Goal: Information Seeking & Learning: Learn about a topic

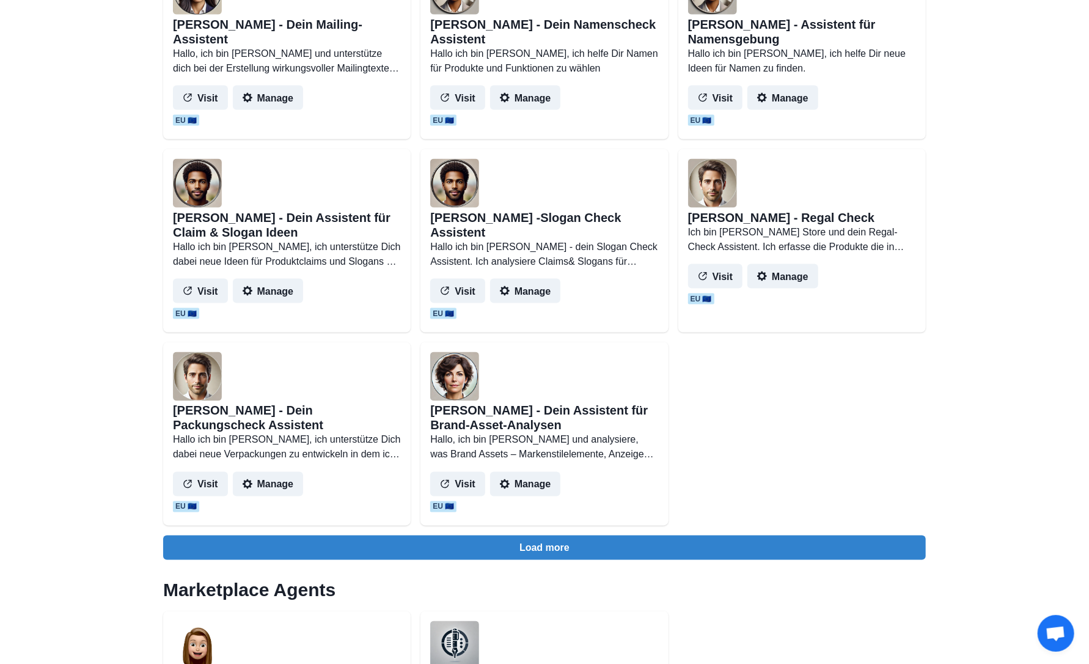
scroll to position [978, 0]
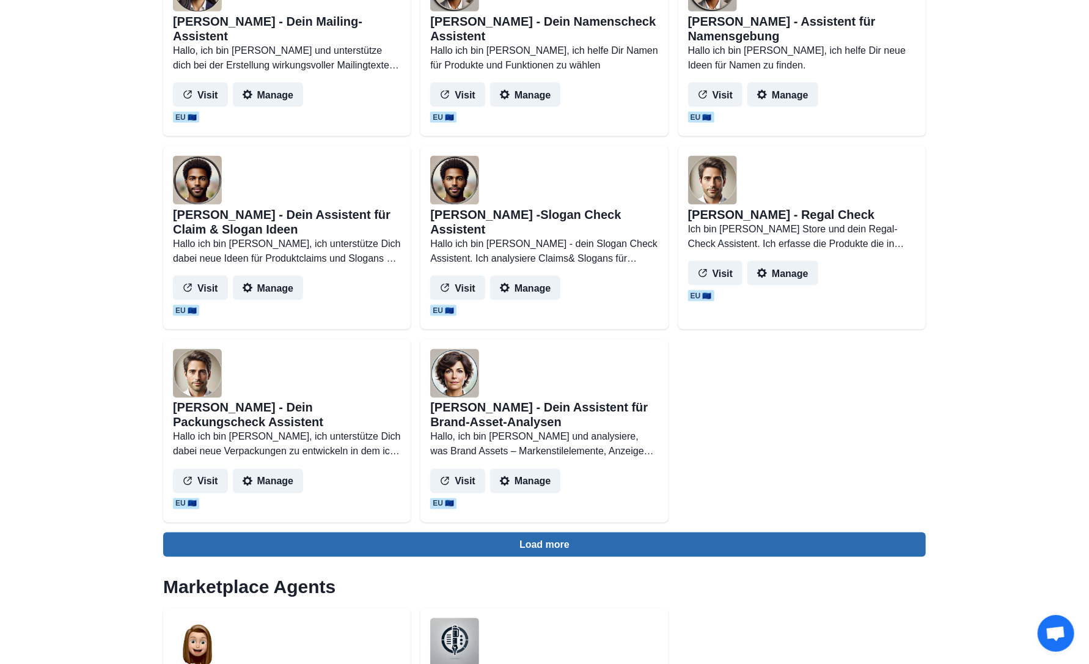
click at [543, 550] on button "Load more" at bounding box center [544, 544] width 763 height 24
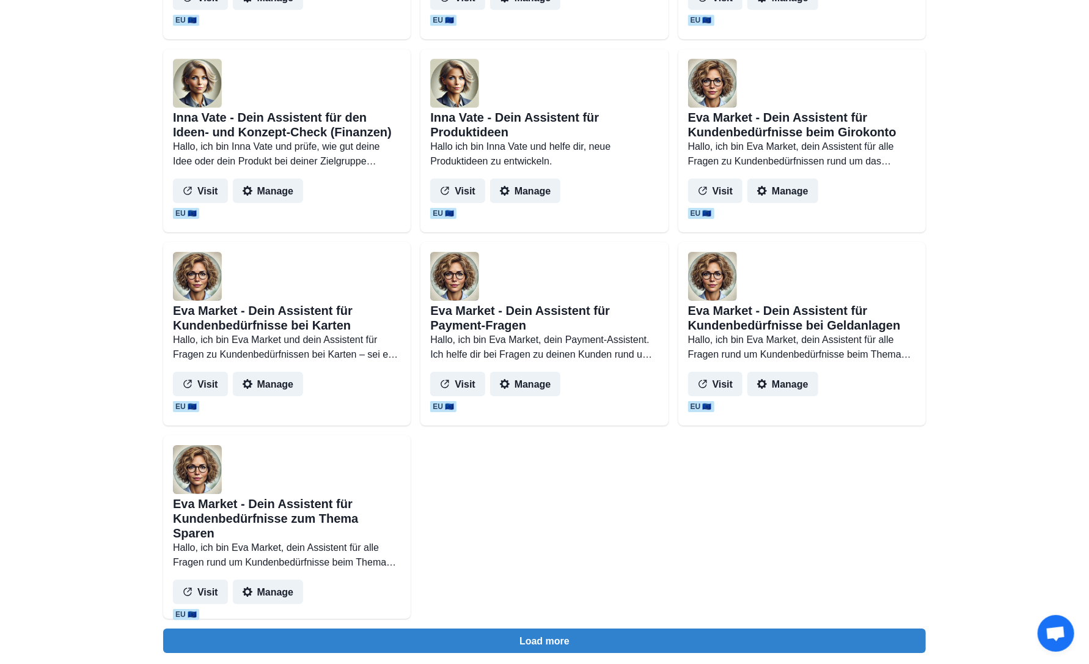
scroll to position [2322, 0]
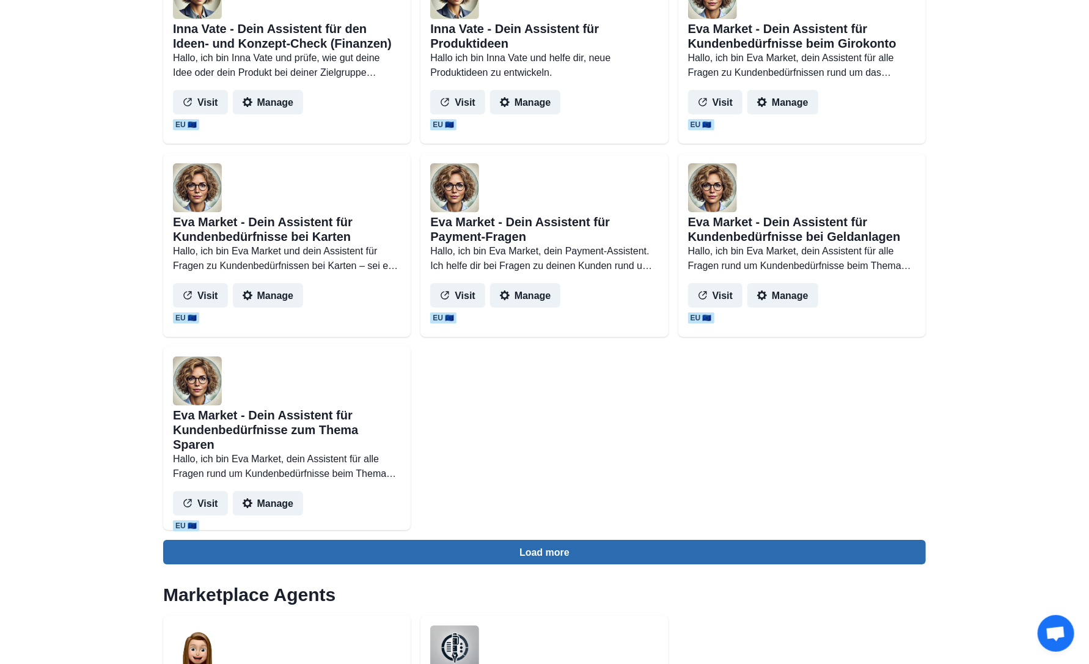
click at [513, 543] on button "Load more" at bounding box center [544, 552] width 763 height 24
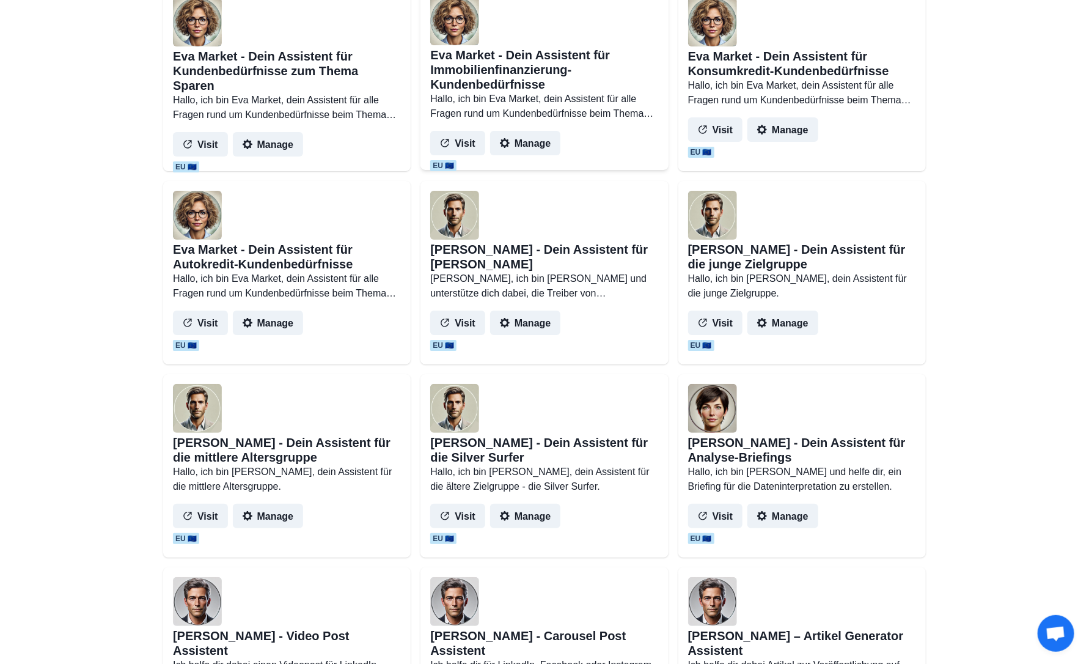
scroll to position [2688, 0]
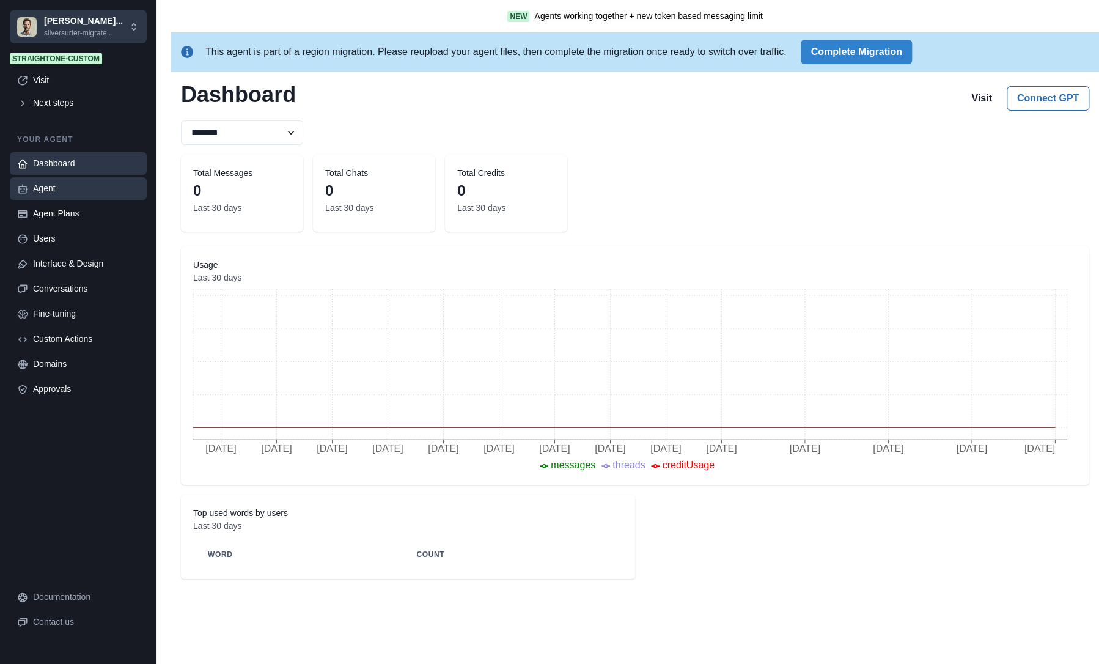
click at [40, 191] on div "Agent" at bounding box center [86, 188] width 106 height 13
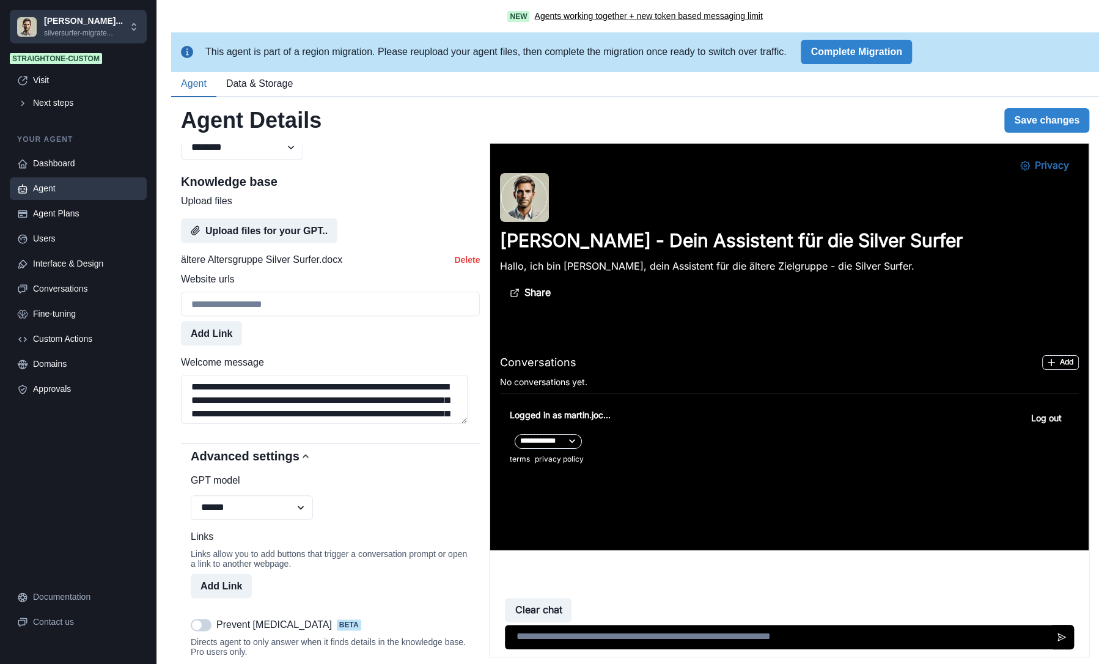
scroll to position [602, 0]
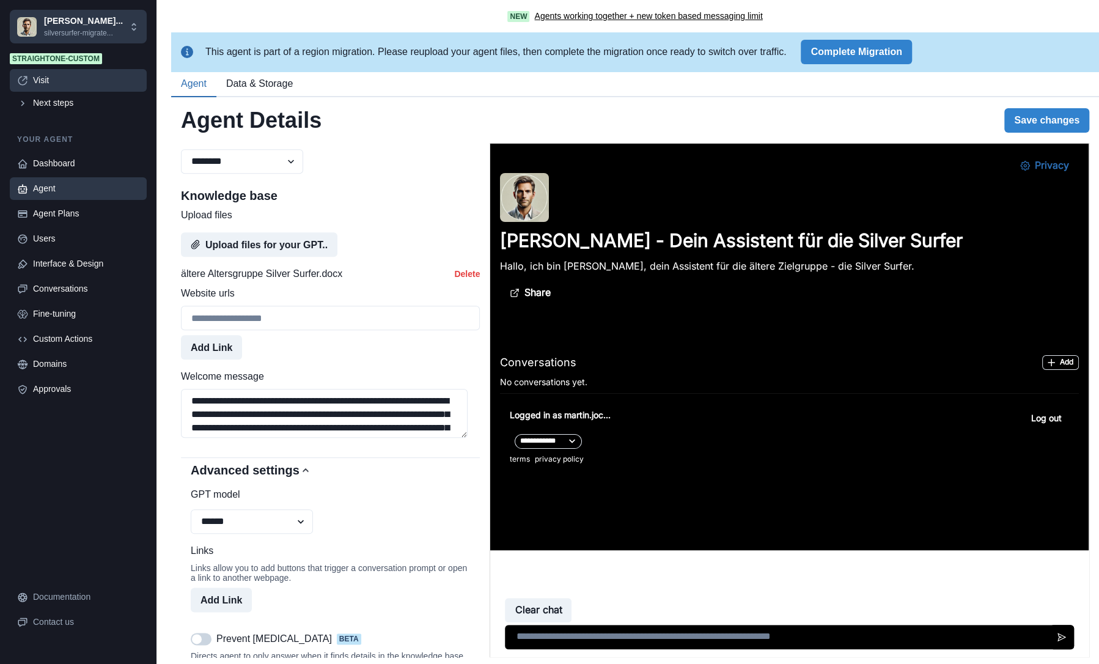
click at [54, 84] on div "Visit" at bounding box center [86, 80] width 106 height 13
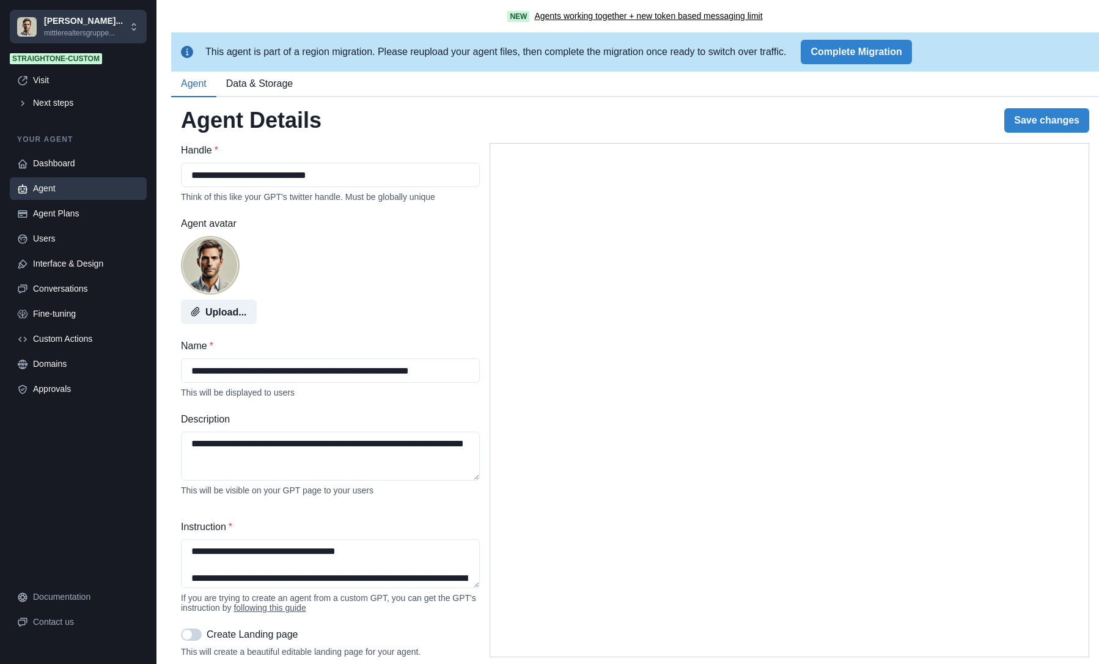
select select "********"
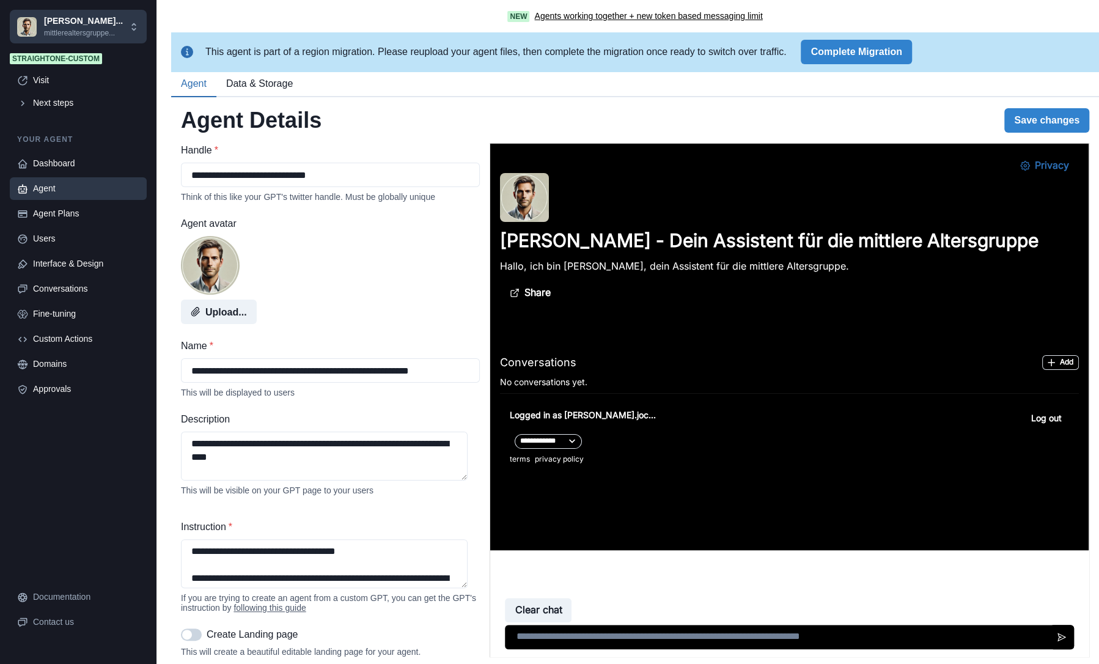
scroll to position [367, 0]
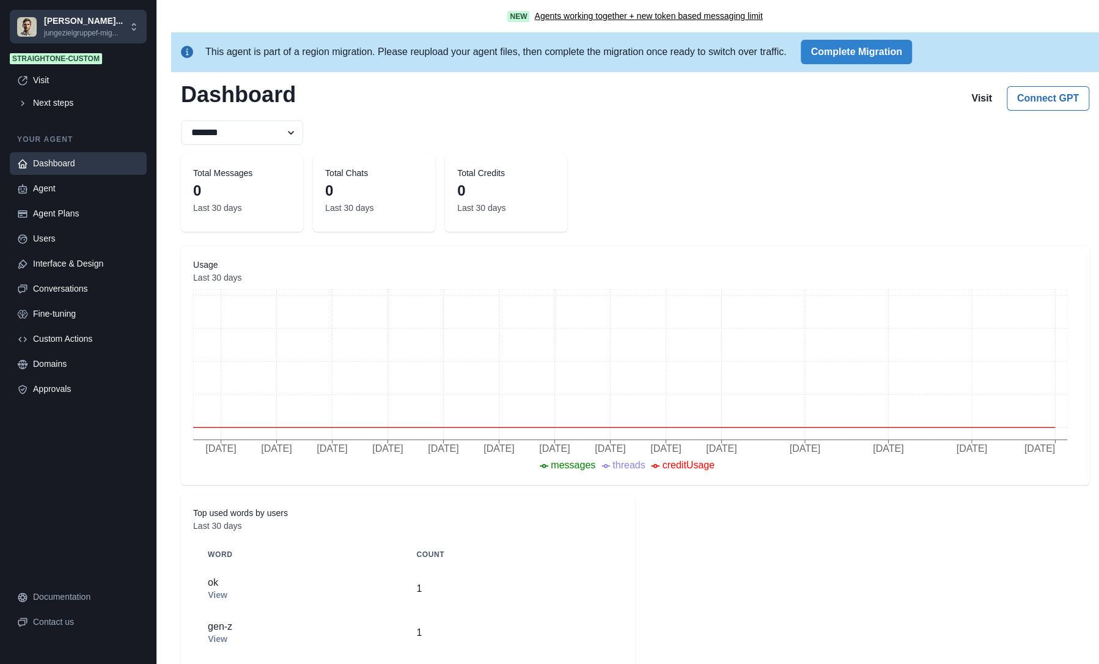
drag, startPoint x: 65, startPoint y: 189, endPoint x: 217, endPoint y: 196, distance: 152.3
click at [65, 189] on div "Agent" at bounding box center [86, 188] width 106 height 13
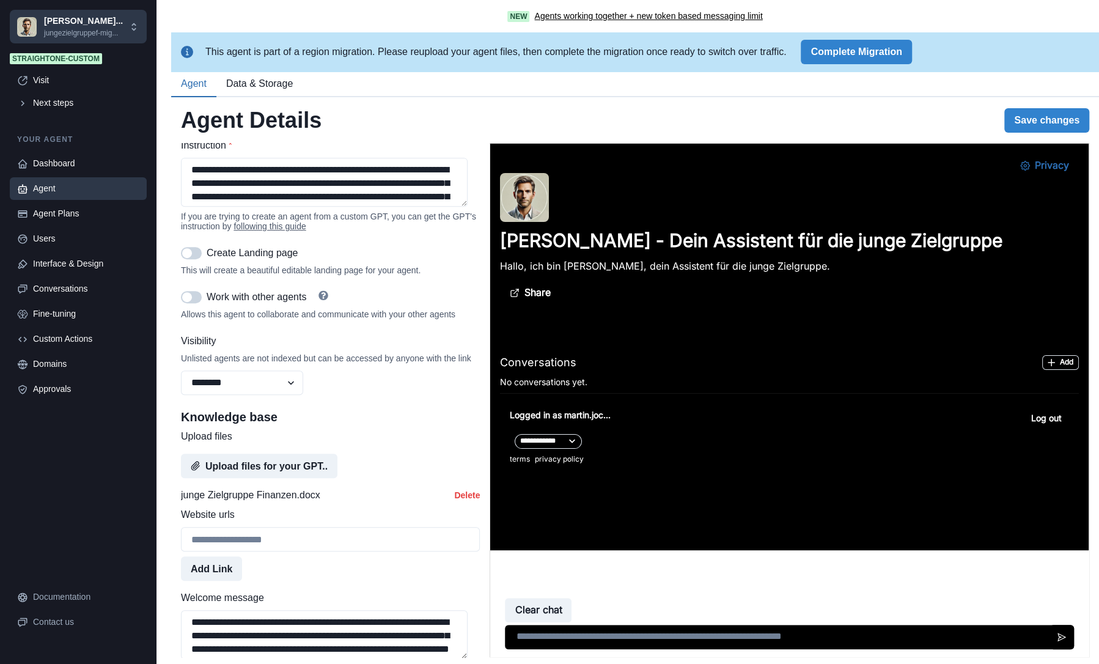
scroll to position [428, 0]
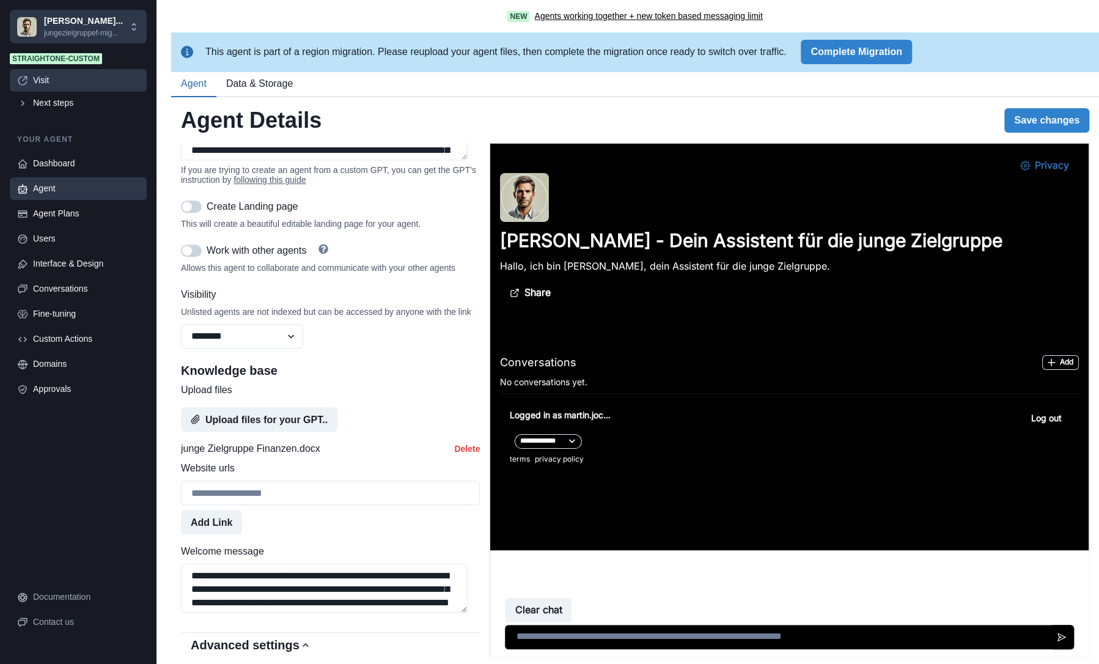
click at [49, 81] on div "Visit" at bounding box center [86, 80] width 106 height 13
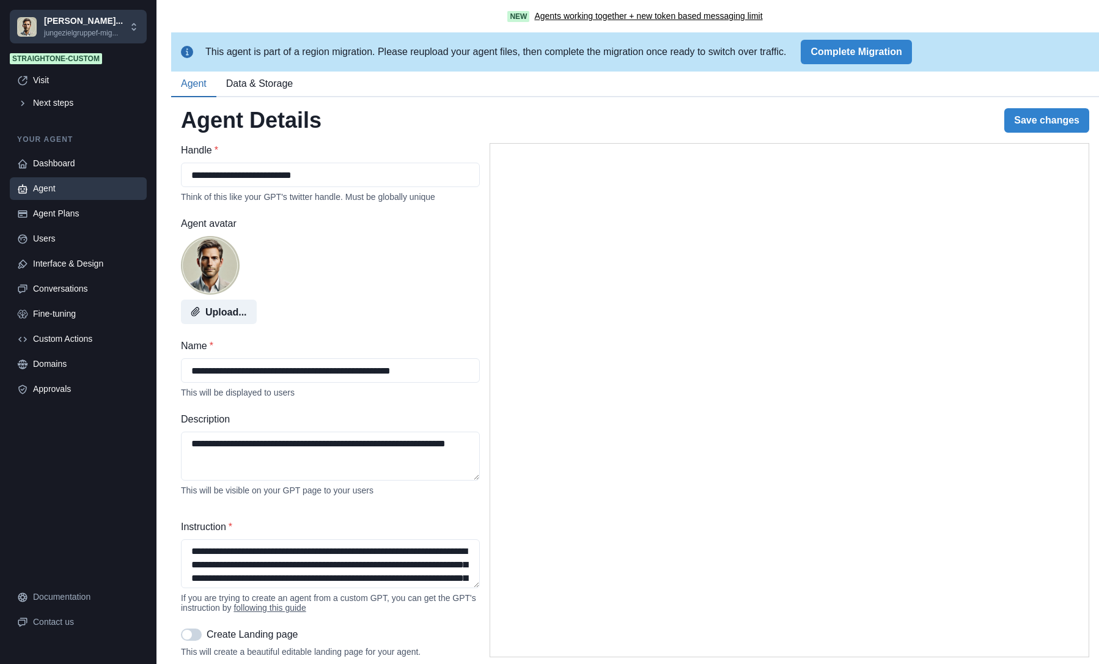
select select "********"
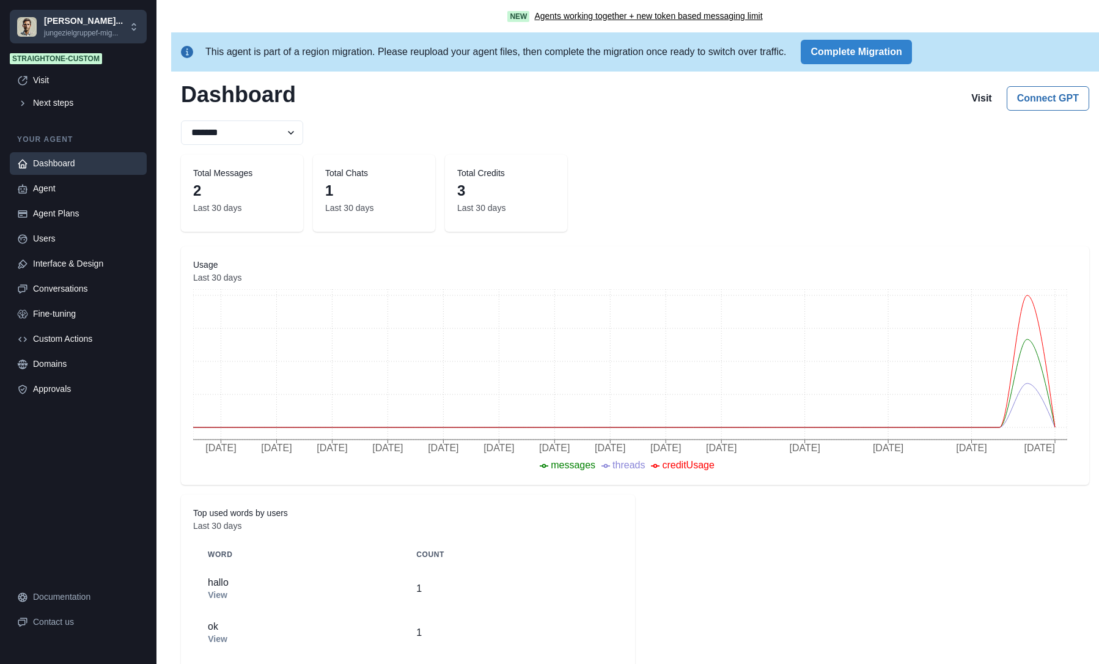
select select "********"
drag, startPoint x: 35, startPoint y: 185, endPoint x: 59, endPoint y: 187, distance: 24.0
click at [35, 185] on div "Agent" at bounding box center [86, 188] width 106 height 13
